Goal: Task Accomplishment & Management: Manage account settings

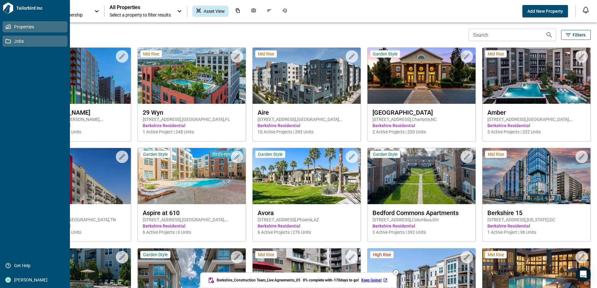
click at [8, 43] on icon at bounding box center [8, 41] width 6 height 6
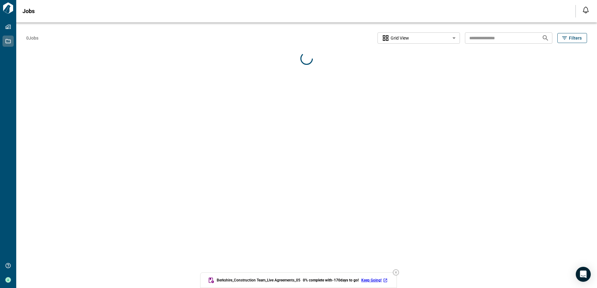
click at [474, 37] on input "text" at bounding box center [501, 38] width 72 height 12
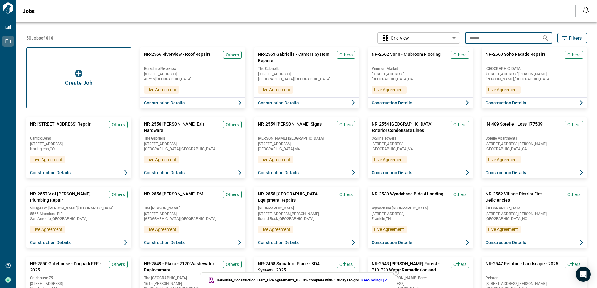
type input "******"
click at [476, 38] on icon "Search jobs" at bounding box center [545, 37] width 7 height 7
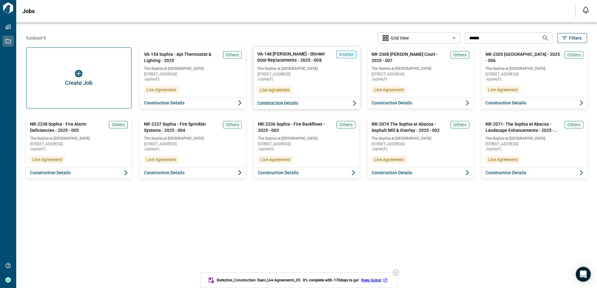
click at [312, 102] on button "Construction Details" at bounding box center [306, 104] width 107 height 12
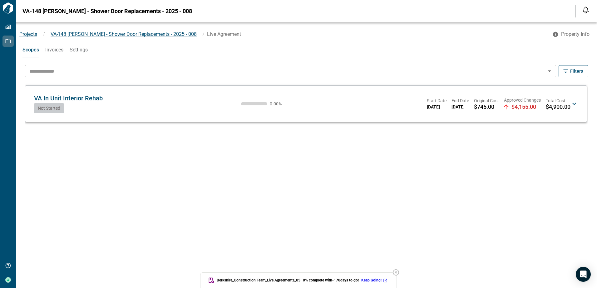
click at [47, 107] on span "Not Started" at bounding box center [49, 108] width 22 height 5
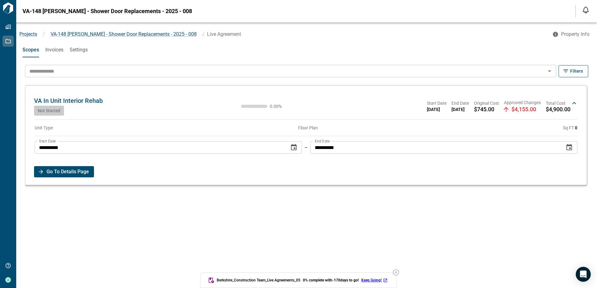
click at [61, 167] on span "Go To Details Page" at bounding box center [68, 171] width 42 height 11
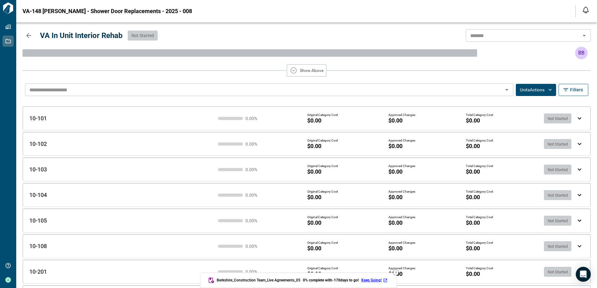
click at [176, 91] on input "text" at bounding box center [264, 90] width 474 height 9
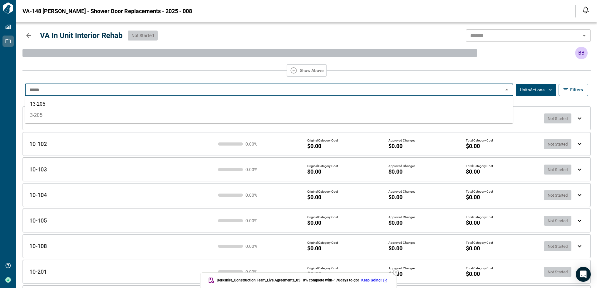
click at [139, 115] on li "3-205" at bounding box center [269, 115] width 488 height 11
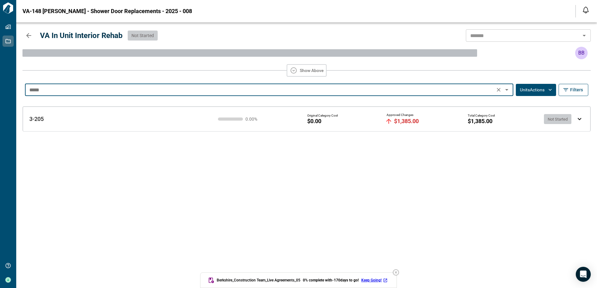
type input "*****"
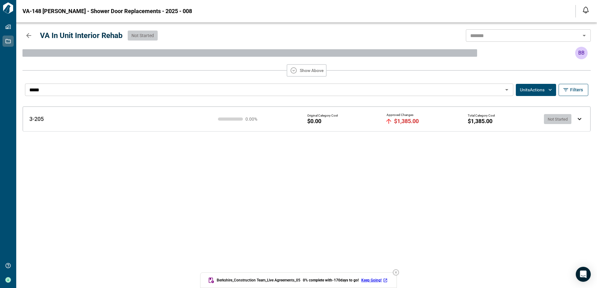
click at [406, 121] on span "$1,385.00" at bounding box center [406, 121] width 25 height 6
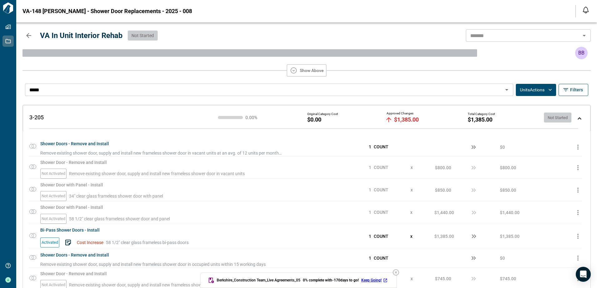
scroll to position [76, 0]
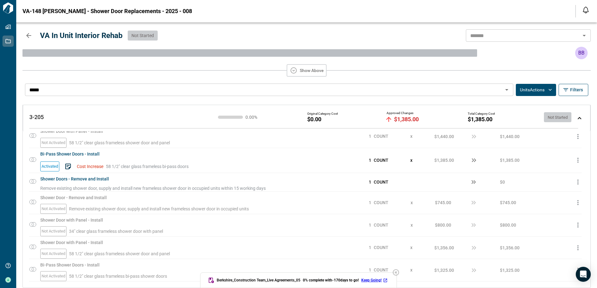
click at [398, 274] on icon "button" at bounding box center [395, 272] width 7 height 7
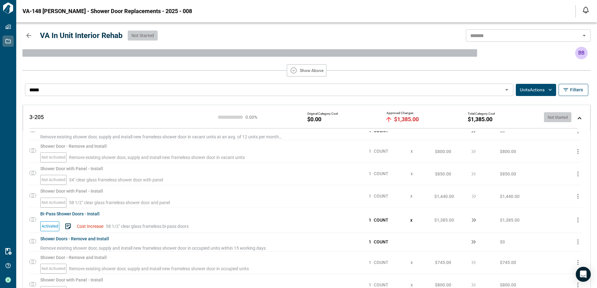
scroll to position [14, 0]
click at [476, 244] on icon "button" at bounding box center [577, 244] width 7 height 7
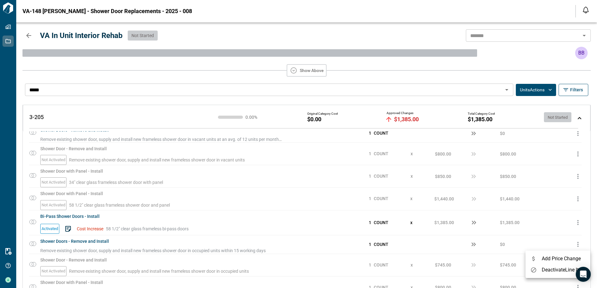
click at [476, 243] on div at bounding box center [298, 144] width 597 height 288
click at [476, 116] on div "3-205 3-205 0.00 % Original Category Cost $0.00 Approved Changes $1,385.00 Tota…" at bounding box center [306, 118] width 567 height 27
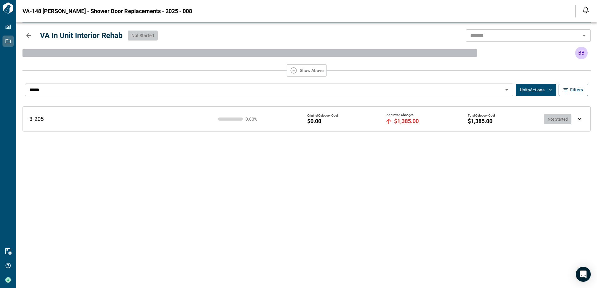
scroll to position [0, 0]
click at [476, 118] on div "3-205 3-205 0.00 % Original Category Cost $0.00 Approved Changes $1,385.00 Tota…" at bounding box center [306, 119] width 567 height 25
click at [476, 117] on span "Not Started" at bounding box center [557, 117] width 27 height 5
click at [476, 117] on span "Not Started" at bounding box center [557, 119] width 27 height 5
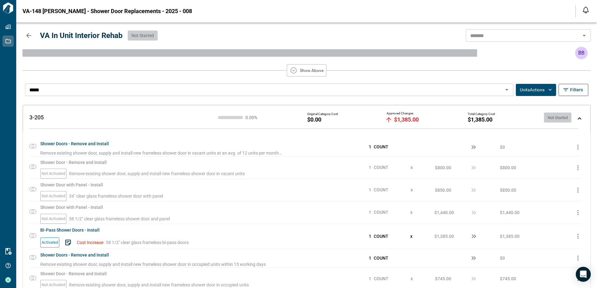
click at [226, 116] on div "0.00 %" at bounding box center [241, 117] width 46 height 4
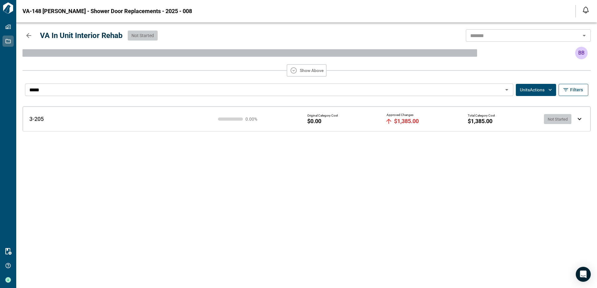
click at [228, 117] on div "0.00 %" at bounding box center [241, 119] width 46 height 4
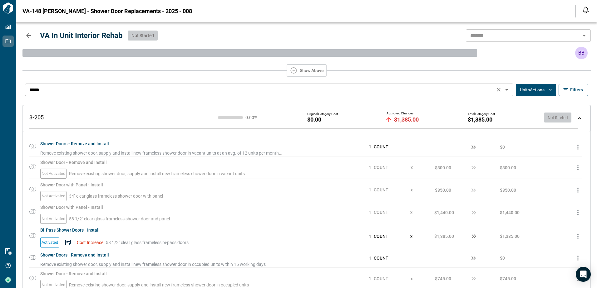
click at [476, 91] on icon "Open" at bounding box center [506, 89] width 7 height 7
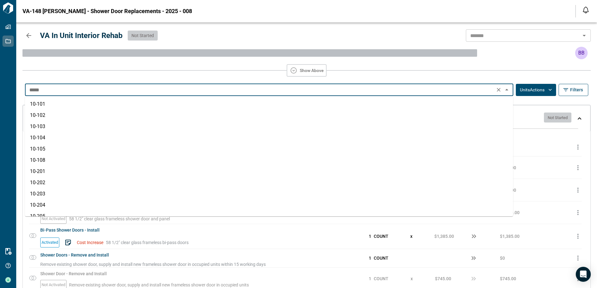
scroll to position [2837, 0]
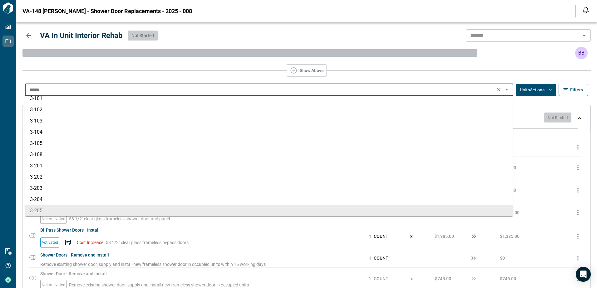
click at [476, 91] on icon "Close" at bounding box center [506, 89] width 7 height 7
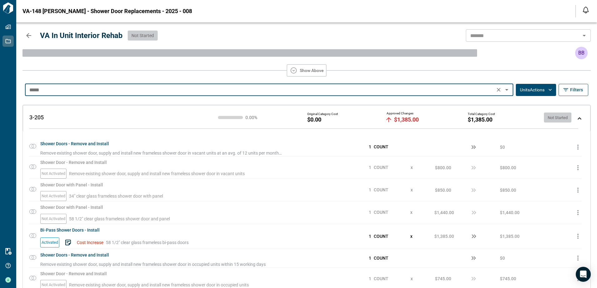
click at [476, 89] on icon "button" at bounding box center [550, 90] width 6 height 6
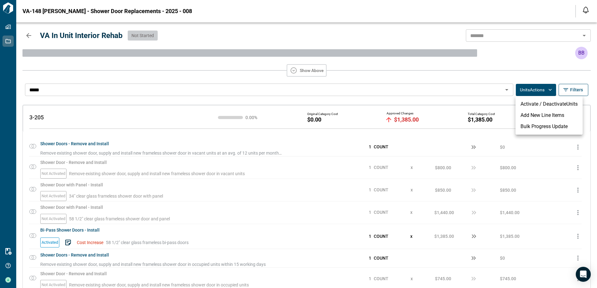
click at [476, 127] on li "Bulk Progress Update" at bounding box center [548, 126] width 67 height 11
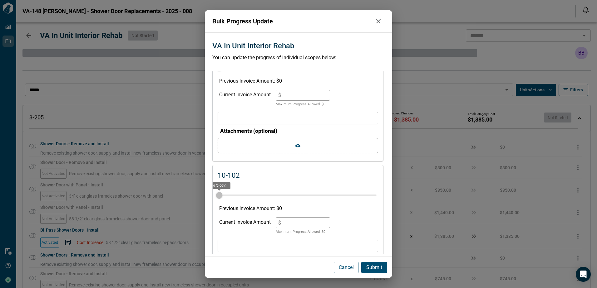
scroll to position [0, 0]
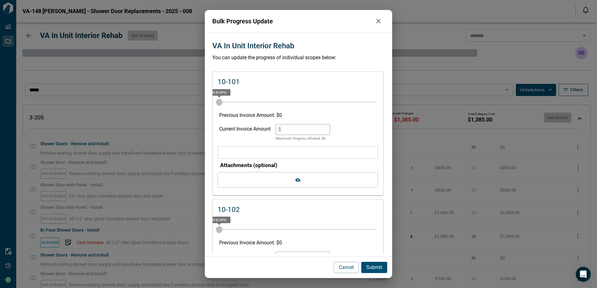
click at [379, 22] on icon "button" at bounding box center [378, 21] width 4 height 4
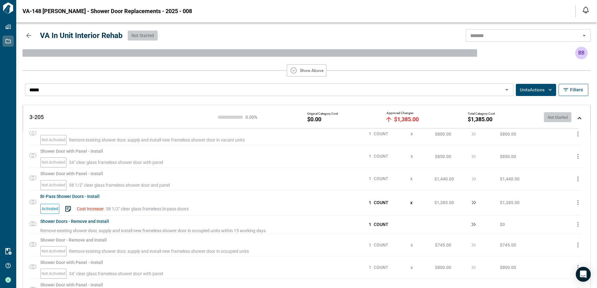
scroll to position [62, 0]
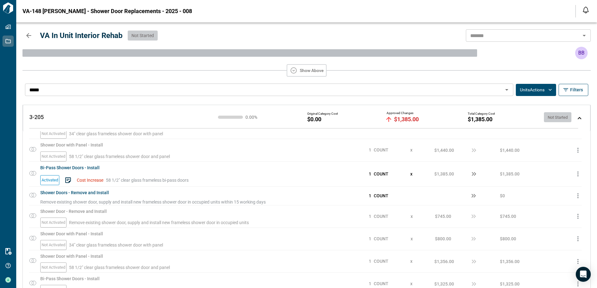
click at [476, 194] on icon "button" at bounding box center [577, 195] width 7 height 7
click at [476, 188] on div at bounding box center [298, 144] width 597 height 288
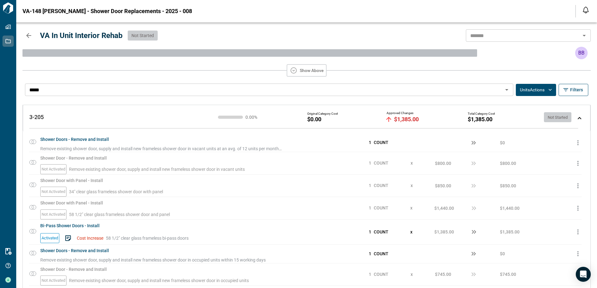
scroll to position [0, 0]
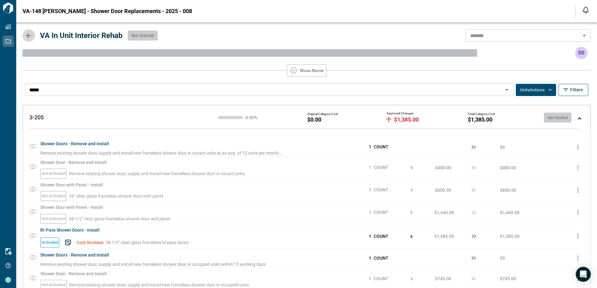
click at [27, 36] on icon "button" at bounding box center [28, 35] width 5 height 5
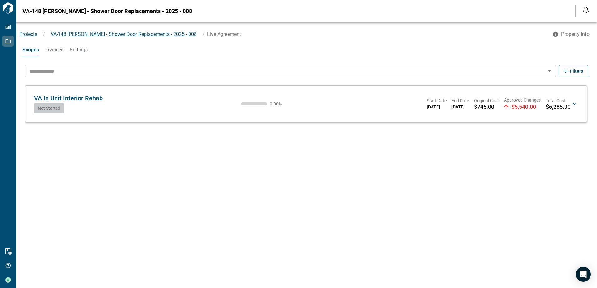
click at [476, 71] on div "​" at bounding box center [290, 71] width 531 height 12
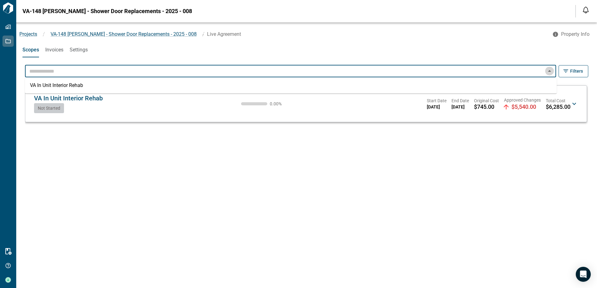
click at [476, 71] on icon "Close" at bounding box center [549, 70] width 7 height 7
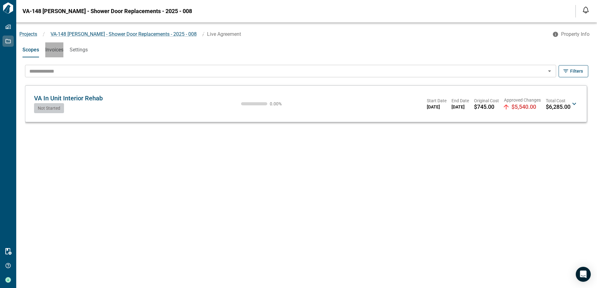
click at [56, 49] on span "Invoices" at bounding box center [54, 50] width 18 height 6
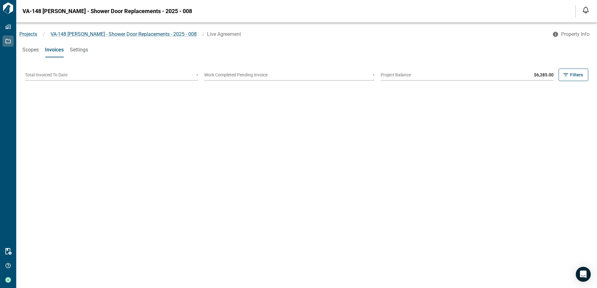
click at [83, 49] on span "Settings" at bounding box center [79, 50] width 18 height 6
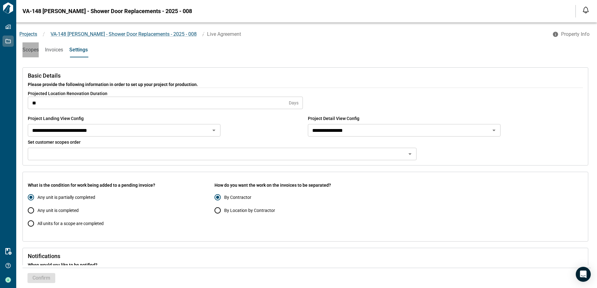
click at [37, 48] on span "Scopes" at bounding box center [30, 50] width 16 height 6
